Goal: Find contact information: Find contact information

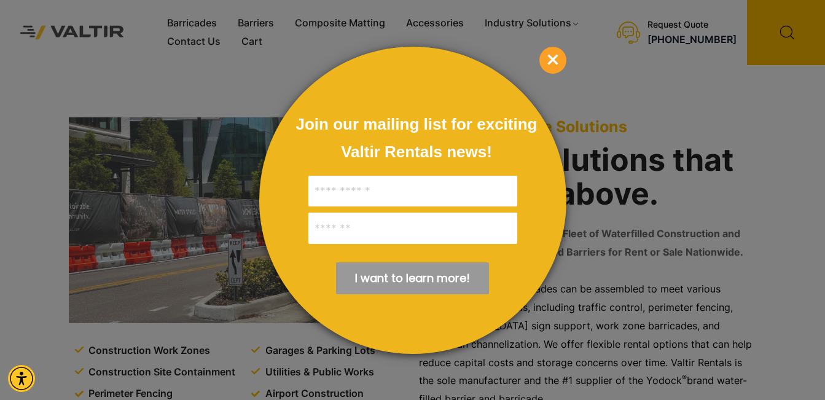
click at [557, 54] on span "×" at bounding box center [552, 60] width 27 height 27
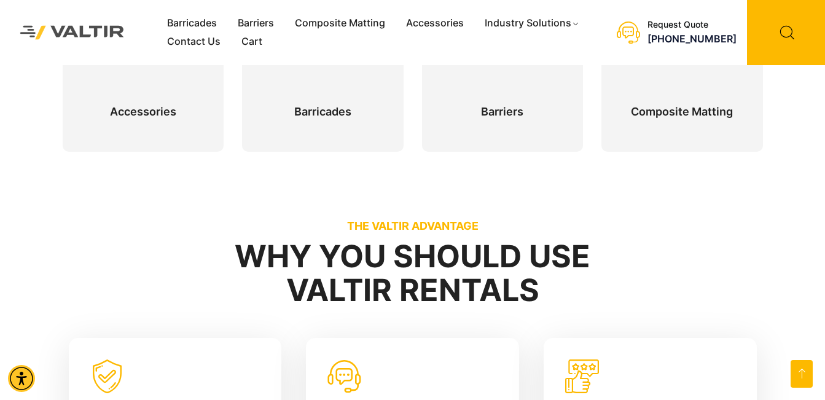
scroll to position [860, 0]
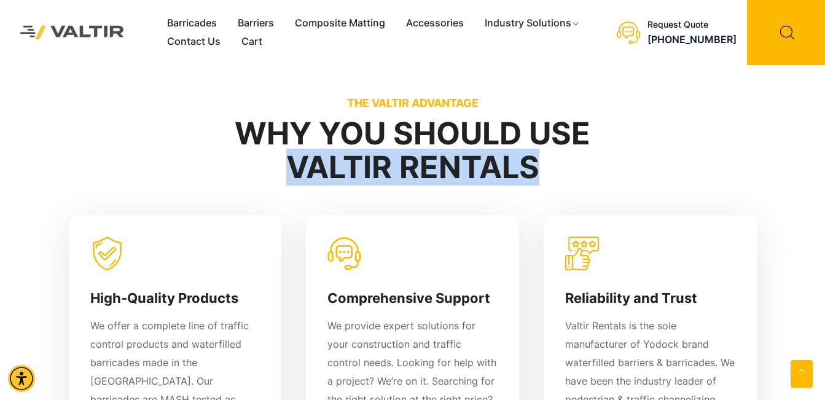
drag, startPoint x: 281, startPoint y: 162, endPoint x: 551, endPoint y: 180, distance: 270.4
click at [551, 180] on h2 "Why You Should Use Valtir Rentals" at bounding box center [413, 151] width 700 height 68
click at [557, 181] on h2 "Why You Should Use Valtir Rentals" at bounding box center [413, 151] width 700 height 68
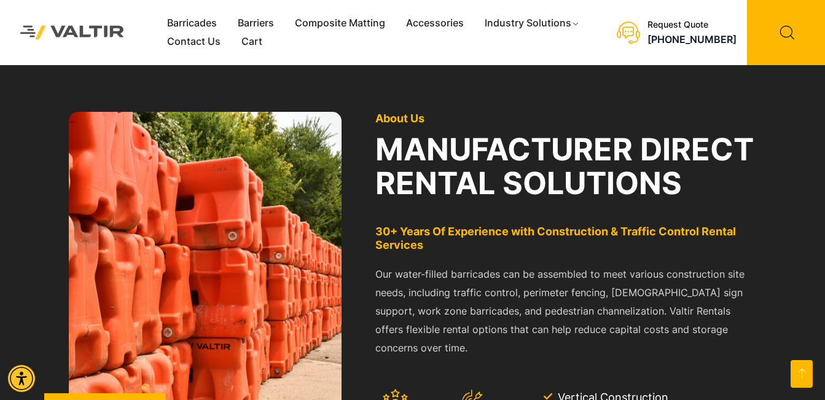
scroll to position [1352, 0]
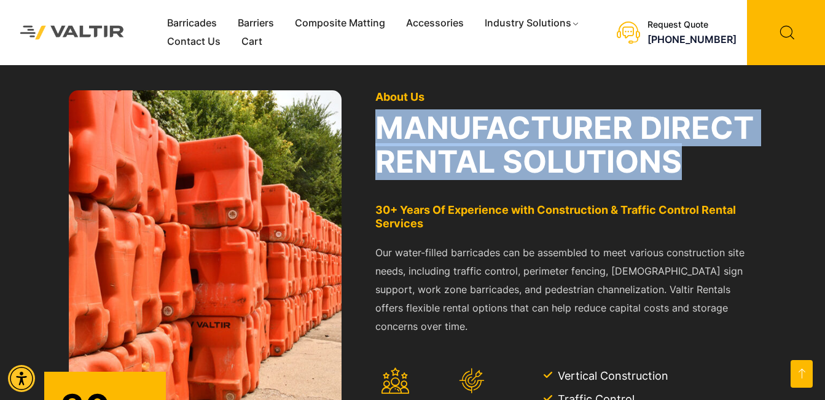
drag, startPoint x: 371, startPoint y: 103, endPoint x: 751, endPoint y: 138, distance: 381.9
click at [751, 138] on div "About Us manufacturer direct rental solutions 30+ Years Of Experience with Cons…" at bounding box center [566, 310] width 394 height 453
click at [522, 146] on h2 "manufacturer direct rental solutions" at bounding box center [566, 145] width 382 height 68
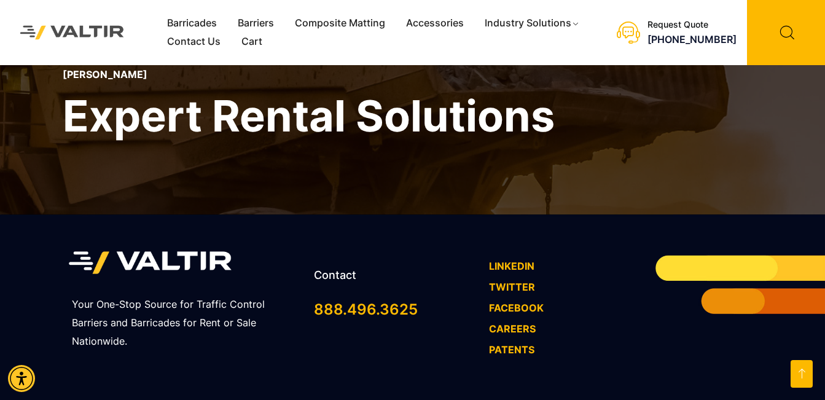
scroll to position [3786, 0]
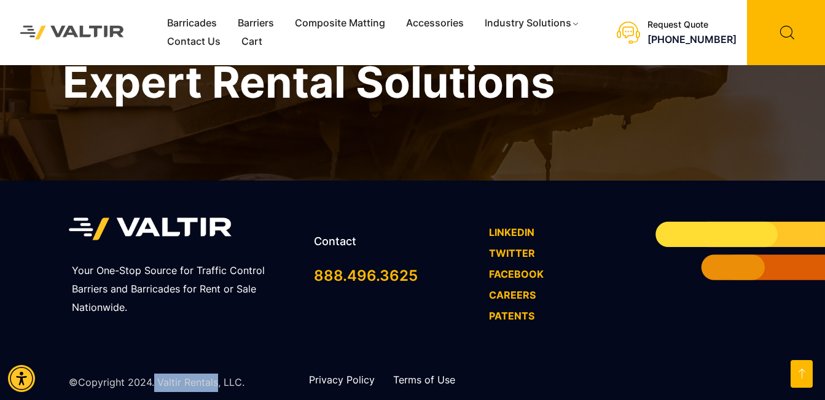
drag, startPoint x: 154, startPoint y: 362, endPoint x: 216, endPoint y: 361, distance: 62.7
click at [216, 374] on p "©Copyright 2024. Valtir Rentals, LLC." at bounding box center [157, 383] width 176 height 18
copy p "Valtir Rentals"
click at [194, 39] on link "Contact Us" at bounding box center [194, 42] width 74 height 18
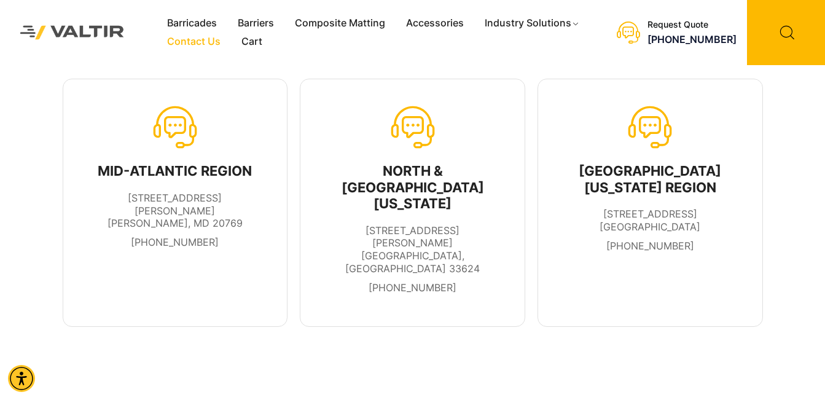
scroll to position [246, 0]
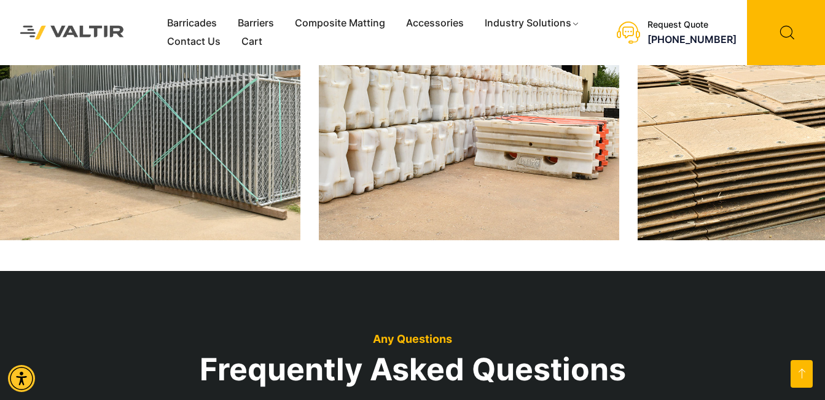
scroll to position [3786, 0]
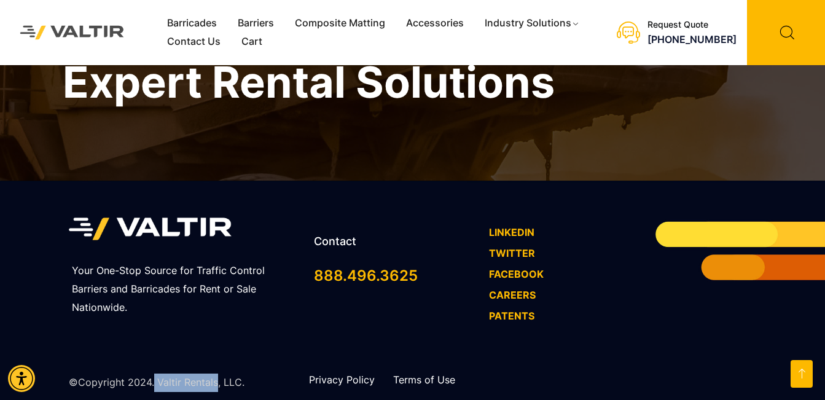
drag, startPoint x: 153, startPoint y: 366, endPoint x: 216, endPoint y: 370, distance: 63.4
click at [216, 374] on p "©Copyright 2024. Valtir Rentals, LLC." at bounding box center [157, 383] width 176 height 18
click at [233, 339] on div "Your One-Stop Source for Traffic Control Barriers and Barricades for Rent or Sa…" at bounding box center [413, 270] width 700 height 178
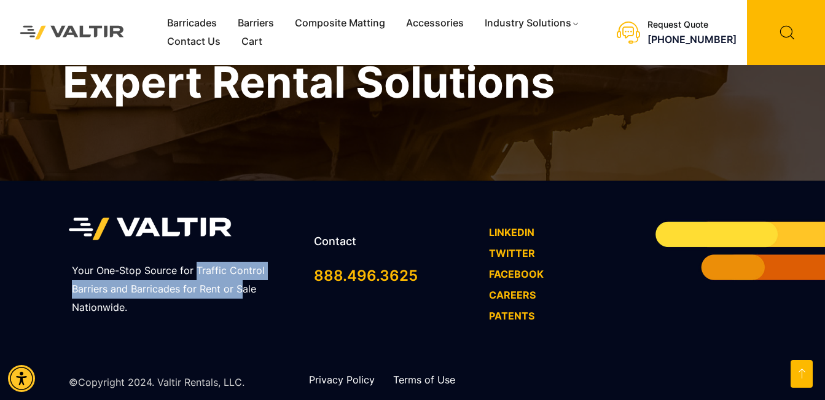
drag, startPoint x: 195, startPoint y: 250, endPoint x: 243, endPoint y: 267, distance: 50.9
click at [243, 267] on p "Your One-Stop Source for Traffic Control Barriers and Barricades for Rent or Sa…" at bounding box center [185, 289] width 227 height 55
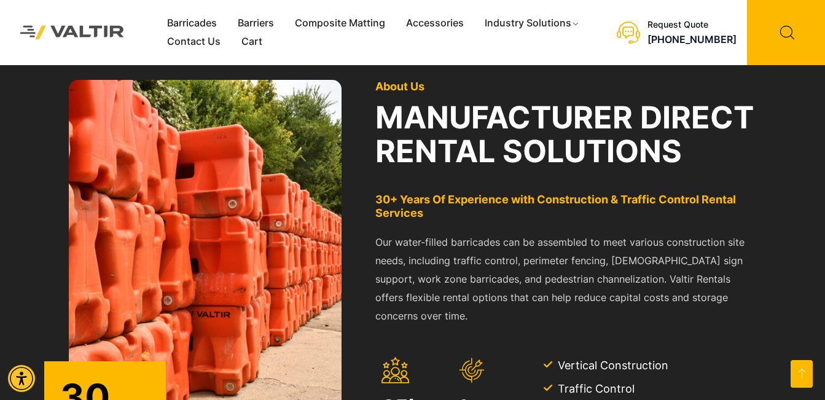
scroll to position [1267, 0]
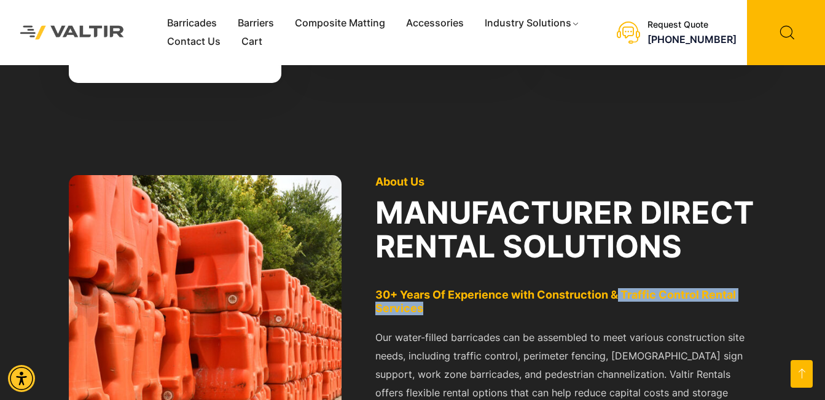
drag, startPoint x: 620, startPoint y: 276, endPoint x: 429, endPoint y: 289, distance: 191.5
click at [429, 289] on p "30+ Years Of Experience with Construction & Traffic Control Rental Services" at bounding box center [566, 301] width 382 height 26
copy p "Traffic Control Rental Services"
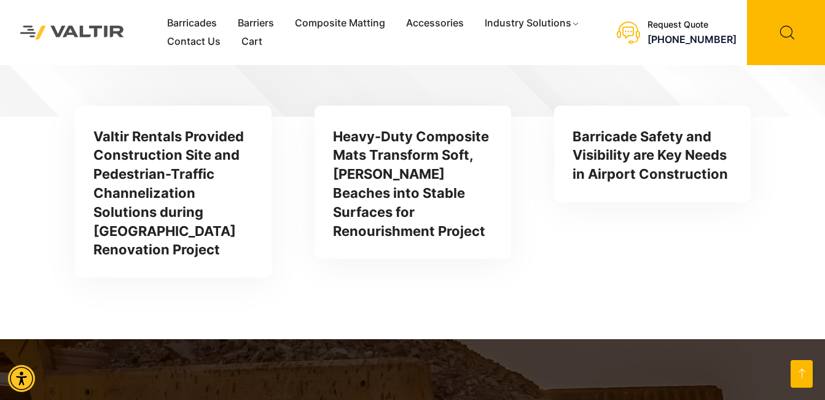
scroll to position [3786, 0]
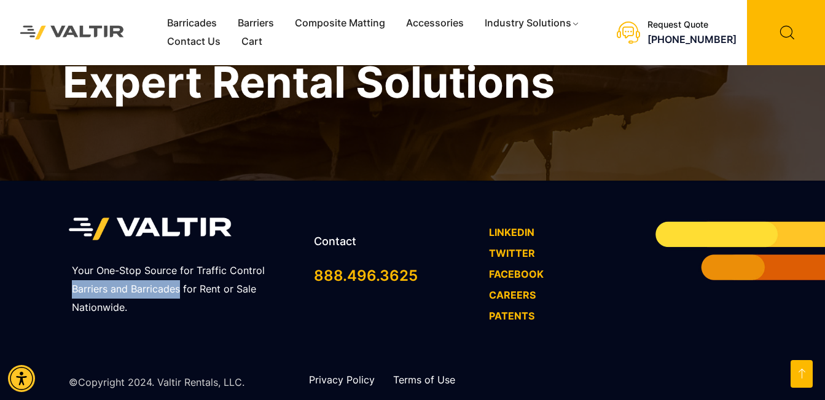
drag, startPoint x: 71, startPoint y: 271, endPoint x: 181, endPoint y: 268, distance: 110.0
click at [180, 267] on p "Your One-Stop Source for Traffic Control Barriers and Barricades for Rent or Sa…" at bounding box center [185, 289] width 227 height 55
copy p "Barriers and Barricades"
